Goal: Task Accomplishment & Management: Manage account settings

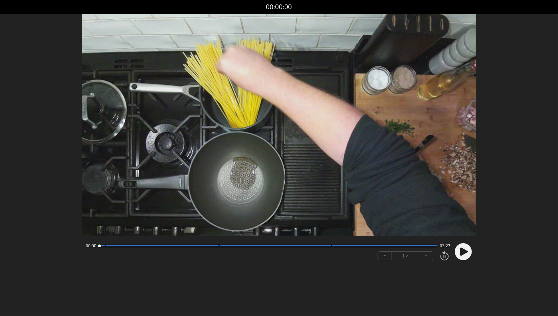
click at [460, 253] on circle at bounding box center [463, 251] width 17 height 17
click at [462, 252] on icon at bounding box center [465, 252] width 8 height 8
click at [468, 246] on circle at bounding box center [463, 251] width 17 height 17
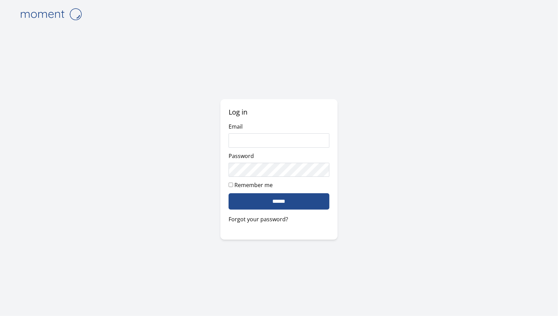
type input "**********"
click at [261, 195] on input "******" at bounding box center [279, 201] width 101 height 16
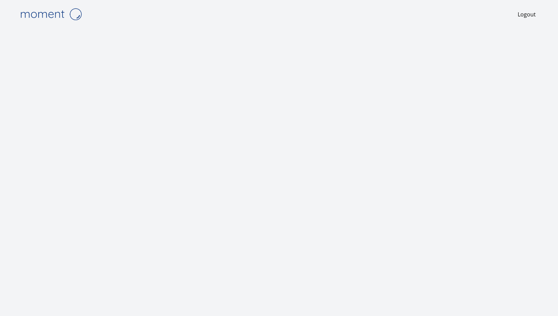
click at [491, 102] on div at bounding box center [279, 181] width 525 height 306
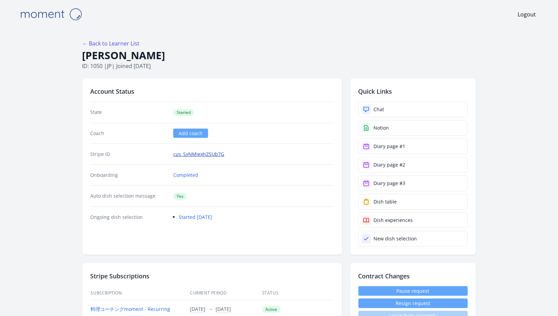
click at [190, 157] on link "cus_SyNMIexhZSUb7G" at bounding box center [198, 154] width 51 height 7
click at [206, 157] on div "Stripe ID cus_SyNMIexhZSUb7G" at bounding box center [212, 154] width 243 height 21
click at [206, 152] on link "cus_SyNMIexhZSUb7G" at bounding box center [198, 154] width 51 height 7
click at [391, 105] on link "Chat" at bounding box center [413, 110] width 109 height 16
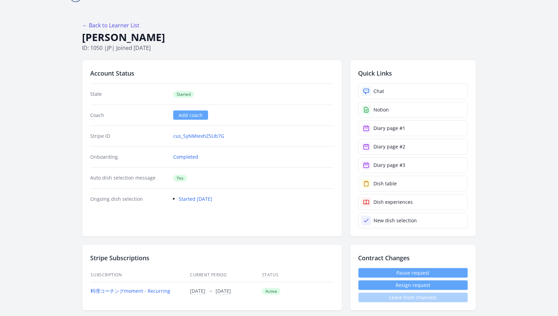
scroll to position [16, 0]
